Goal: Task Accomplishment & Management: Manage account settings

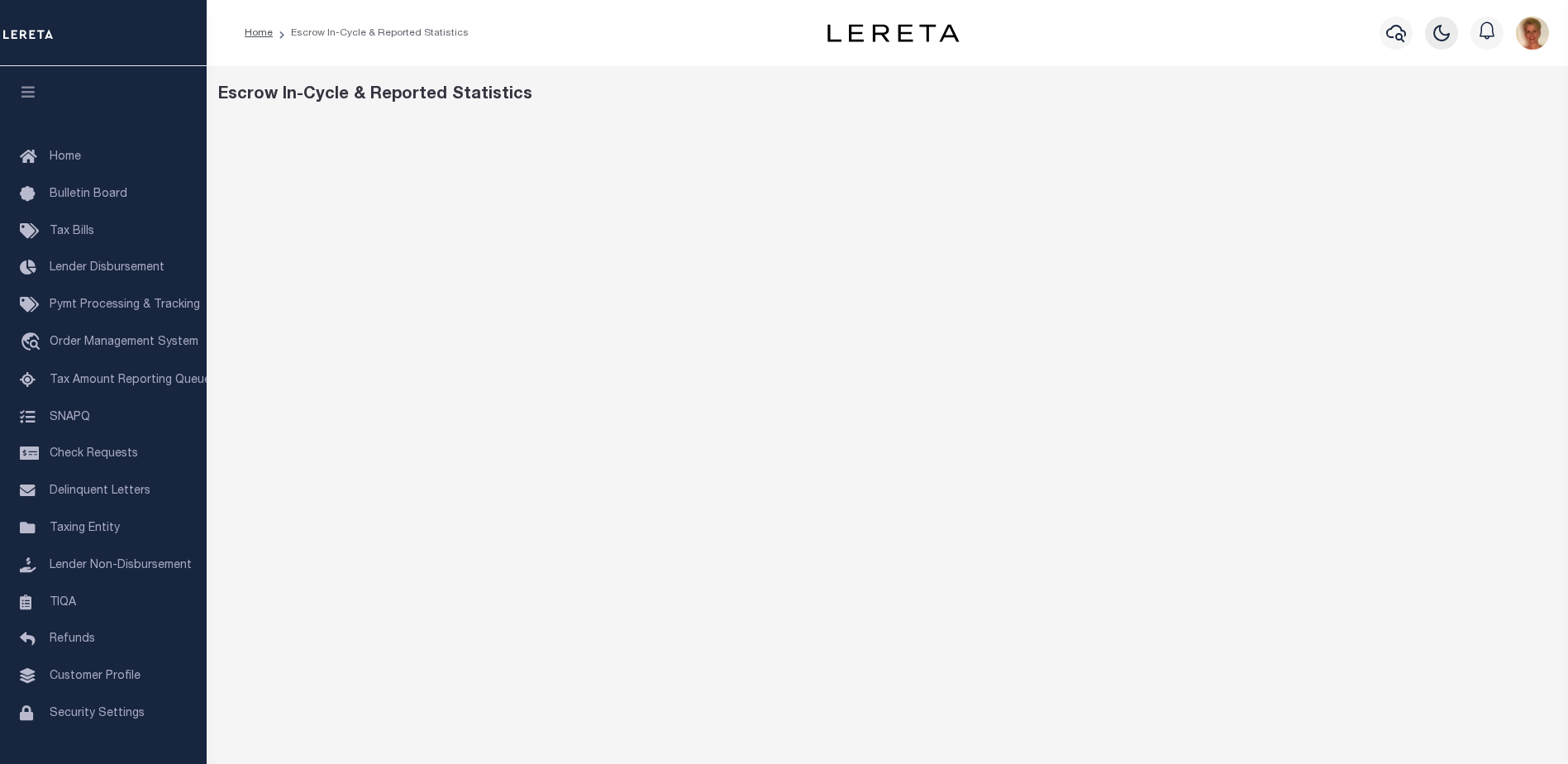
click at [1444, 33] on icon "button" at bounding box center [1442, 33] width 15 height 15
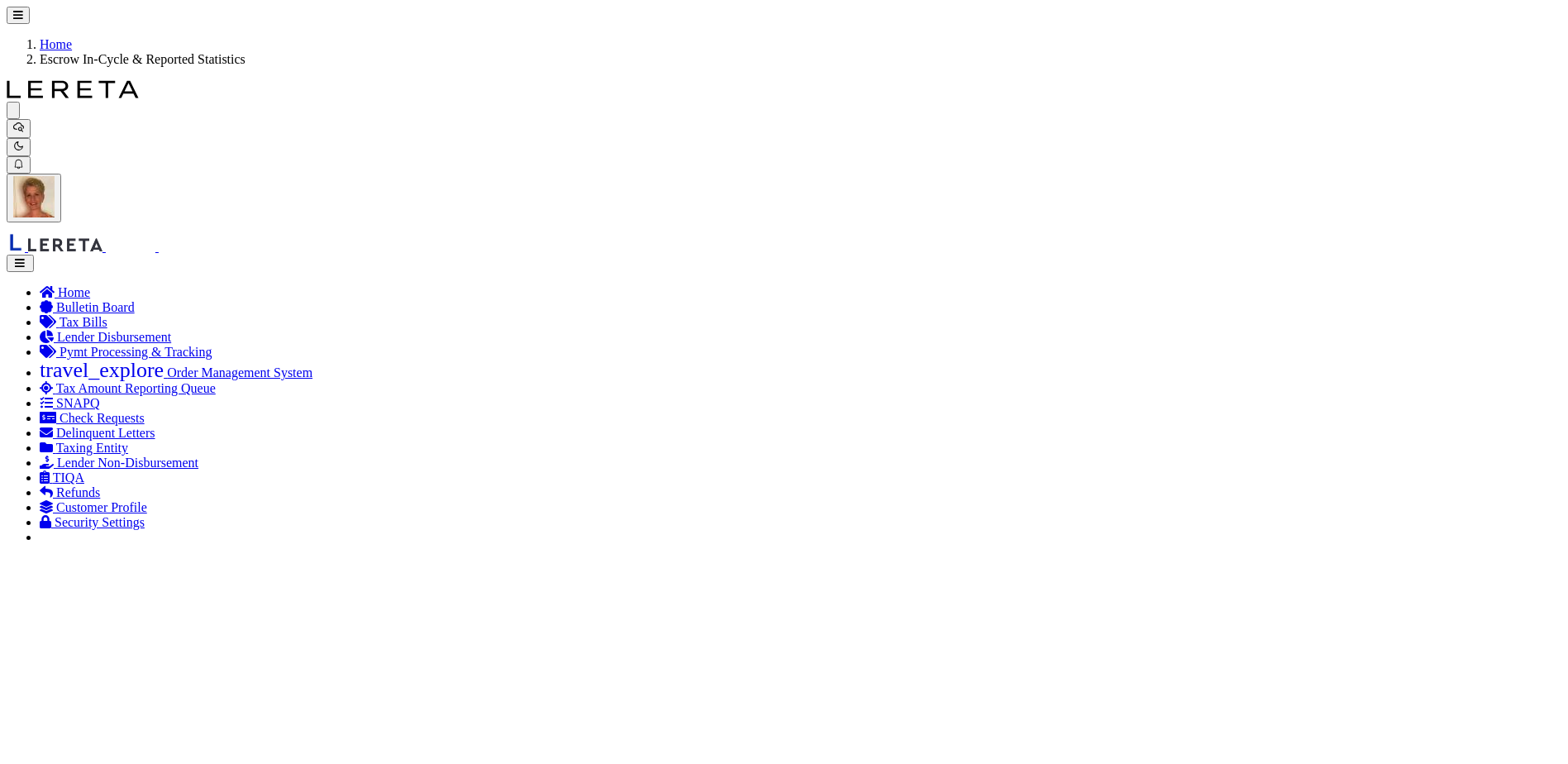
click at [55, 176] on img "button" at bounding box center [34, 196] width 42 height 42
click at [0, 0] on span "Profile" at bounding box center [0, 0] width 0 height 0
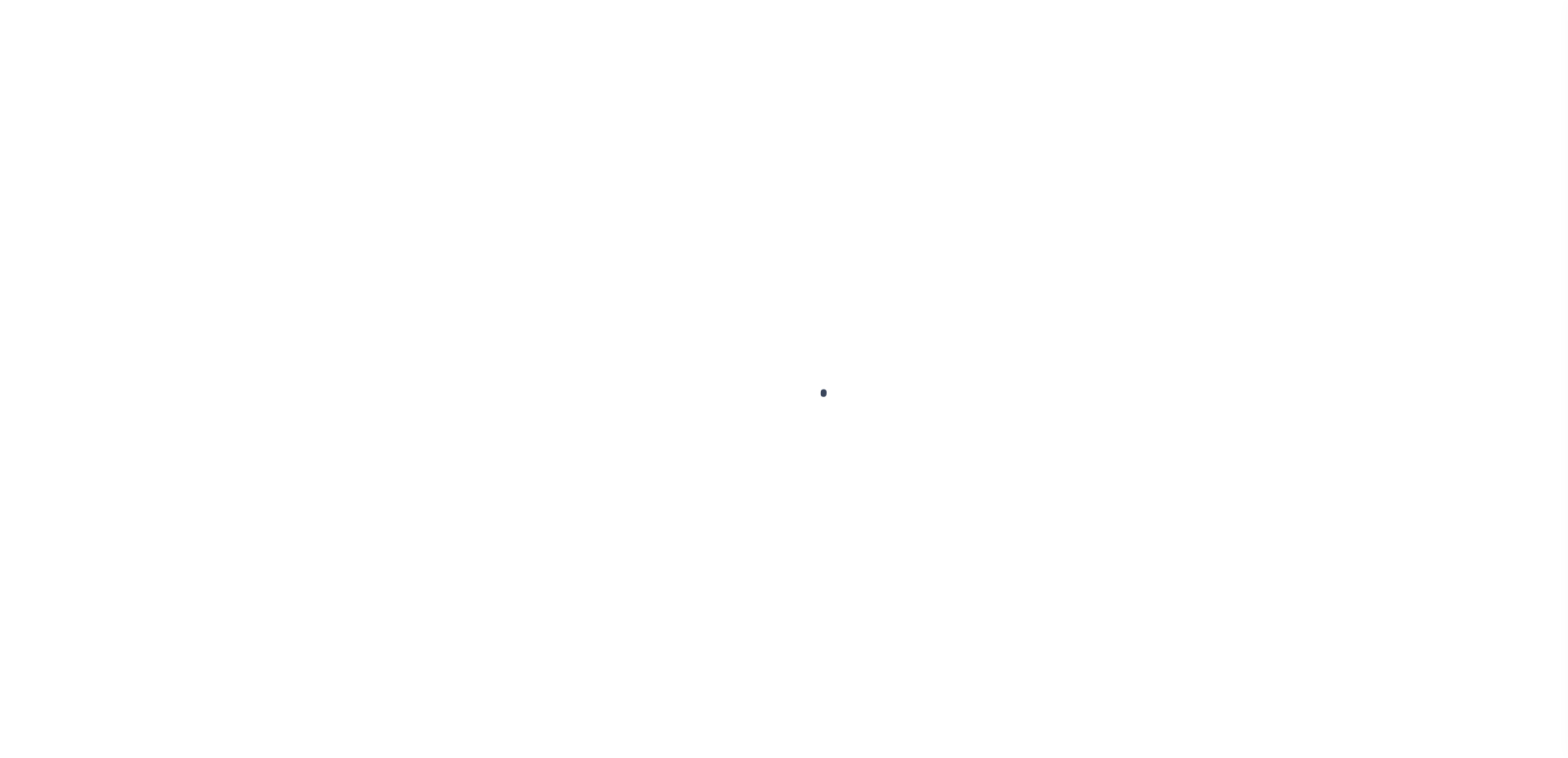
type input "Susan"
type input "Portnoy"
type input "Susan.Portnoy@accumatch.com"
type input "-"
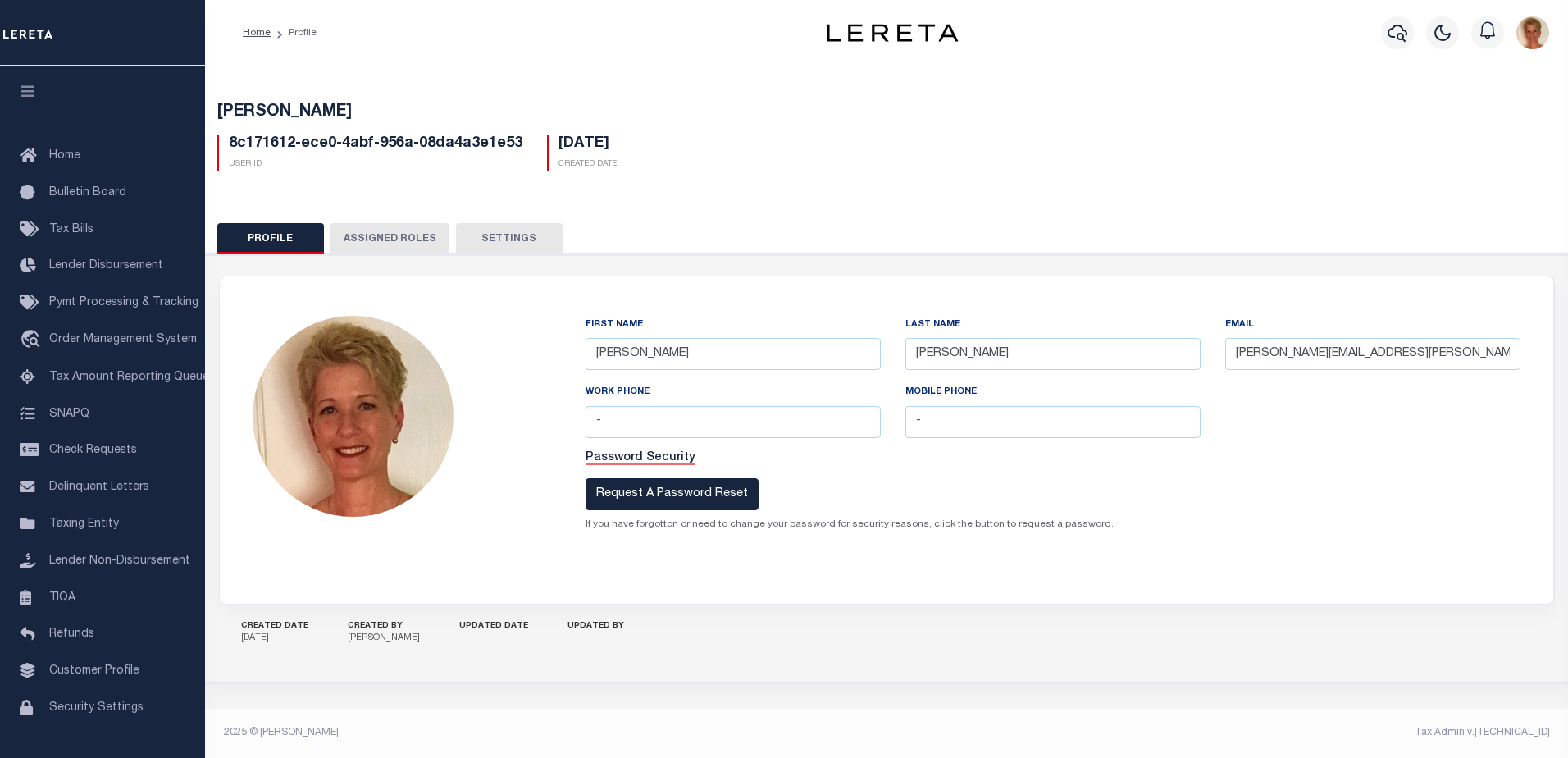
click at [495, 236] on button "Settings" at bounding box center [510, 239] width 107 height 32
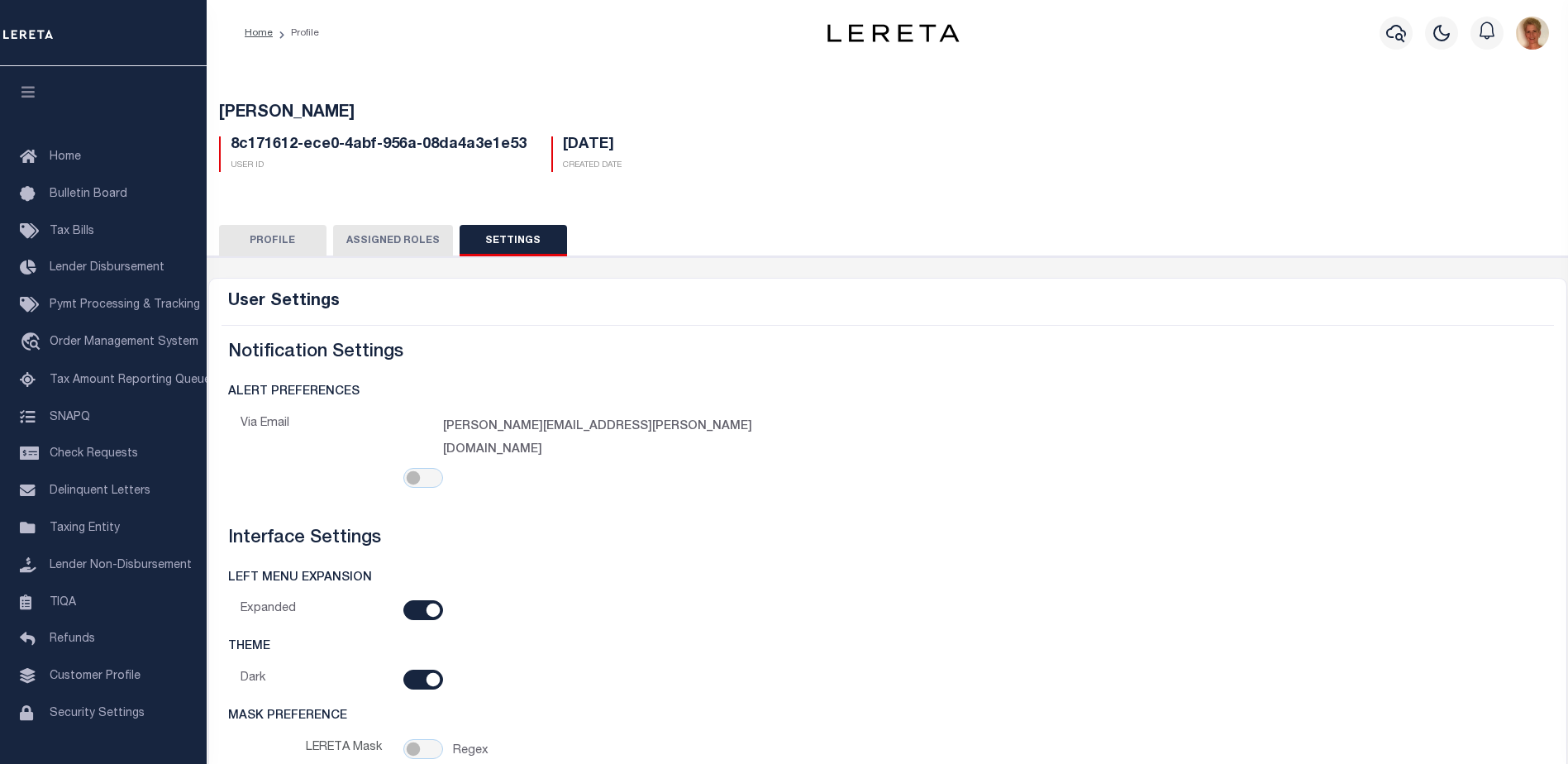
click at [413, 669] on input "checkbox" at bounding box center [422, 679] width 40 height 19
checkbox input "false"
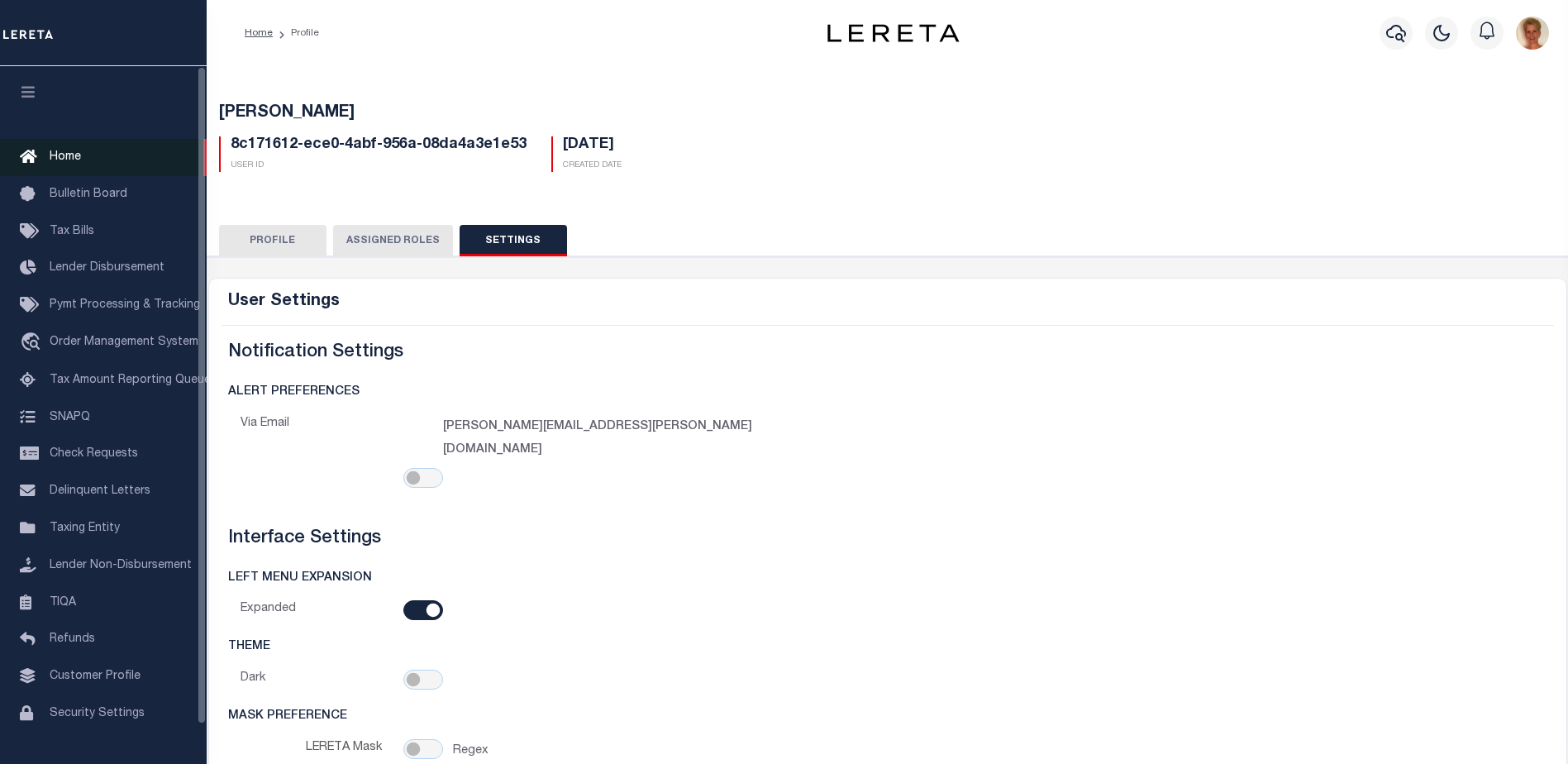
click at [56, 158] on span "Home" at bounding box center [65, 157] width 32 height 11
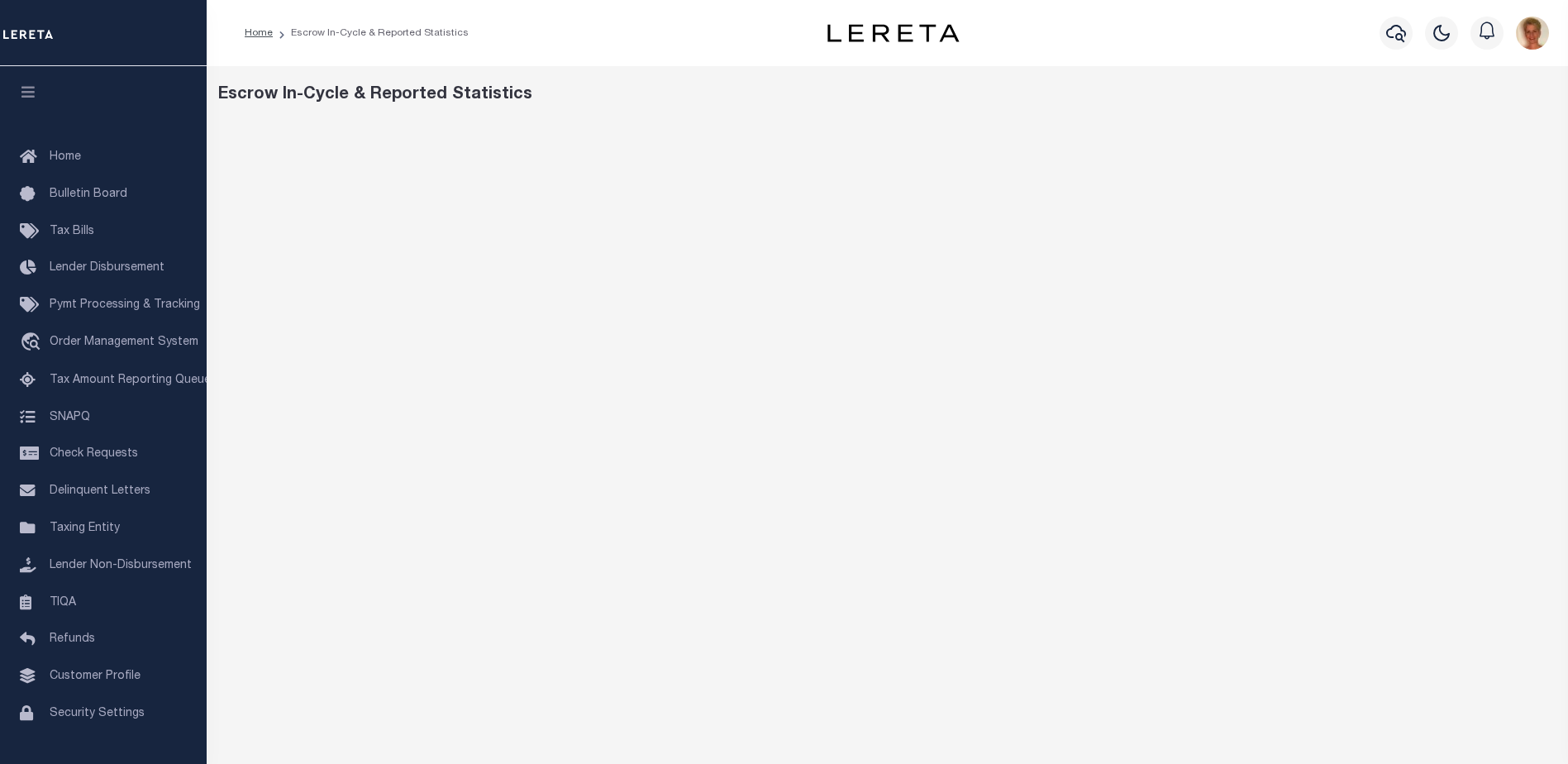
click at [1528, 29] on img "button" at bounding box center [1532, 33] width 33 height 33
click at [1460, 80] on span "Profile" at bounding box center [1461, 75] width 34 height 11
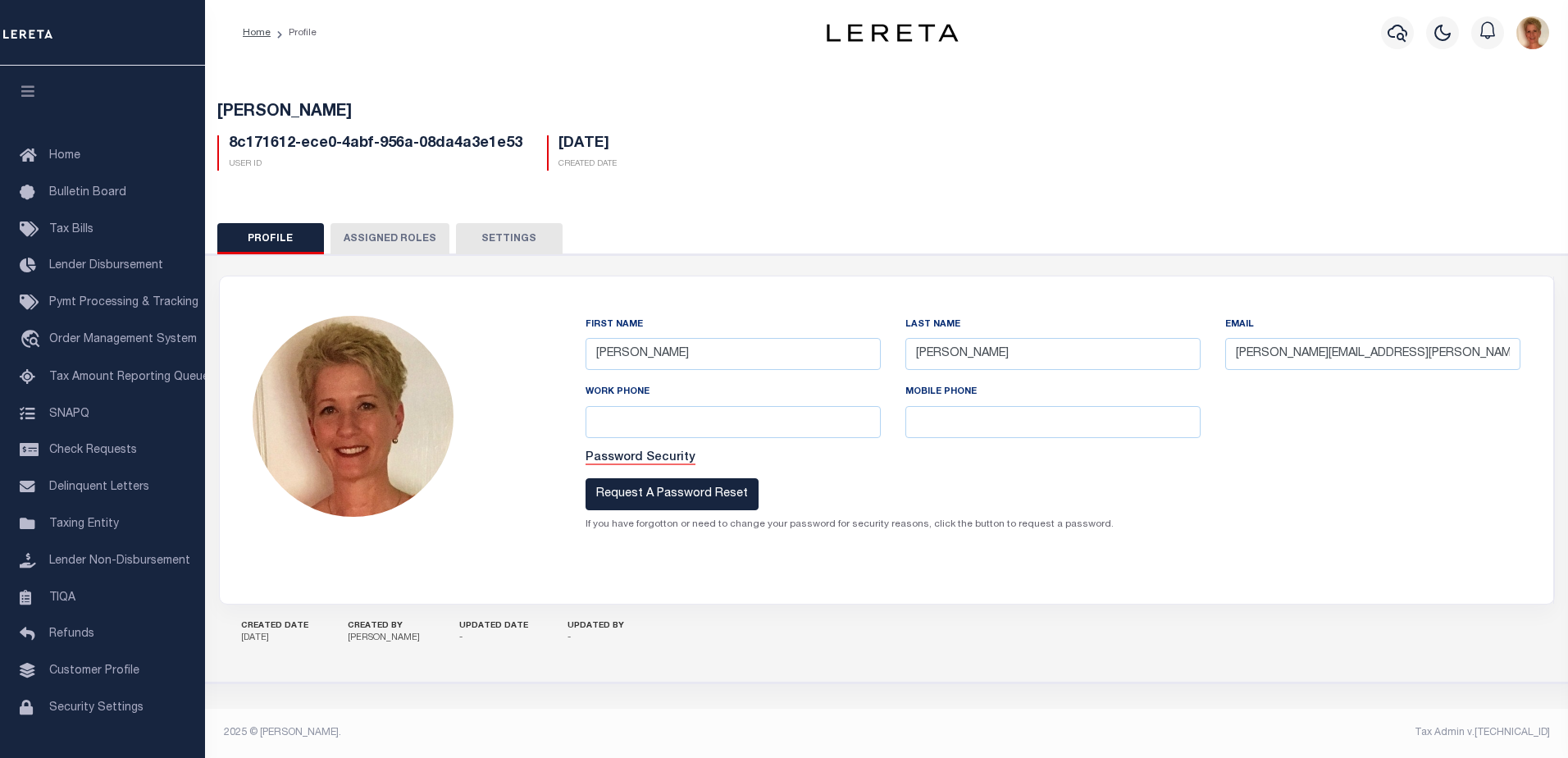
click at [494, 246] on button "Settings" at bounding box center [510, 239] width 107 height 32
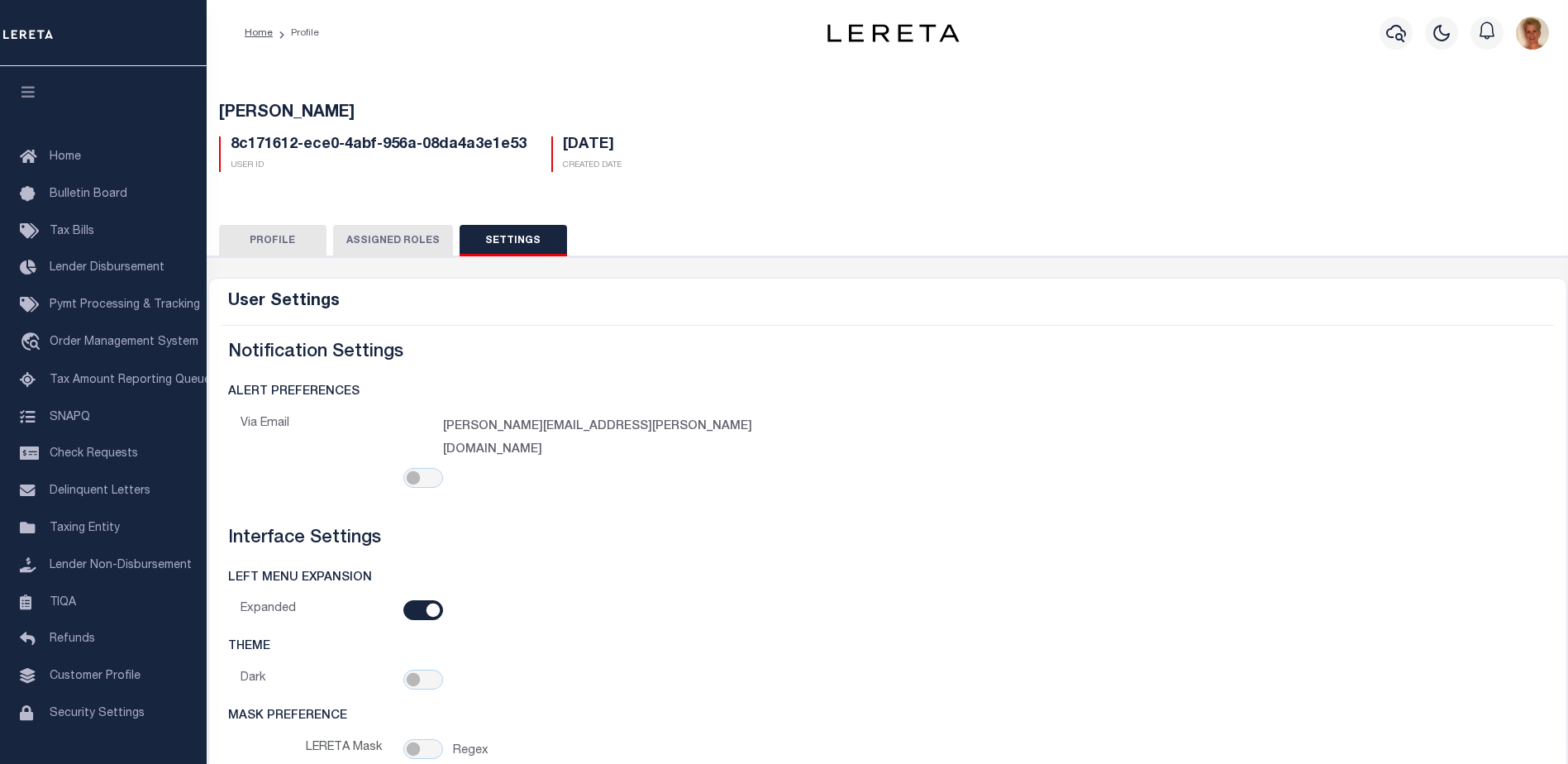
click at [274, 236] on button "Profile" at bounding box center [273, 241] width 108 height 32
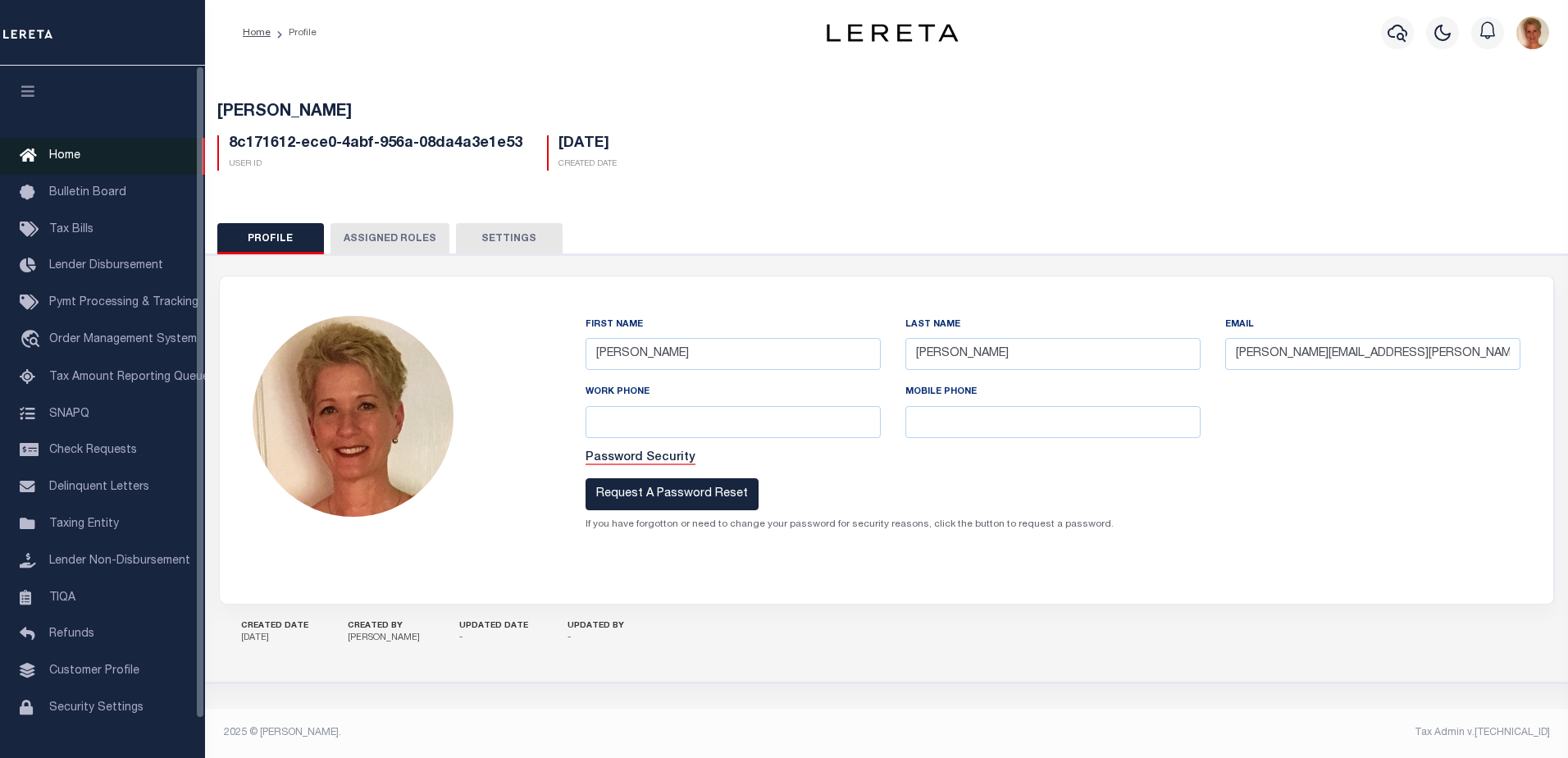
click at [58, 158] on span "Home" at bounding box center [65, 155] width 32 height 11
